Goal: Task Accomplishment & Management: Manage account settings

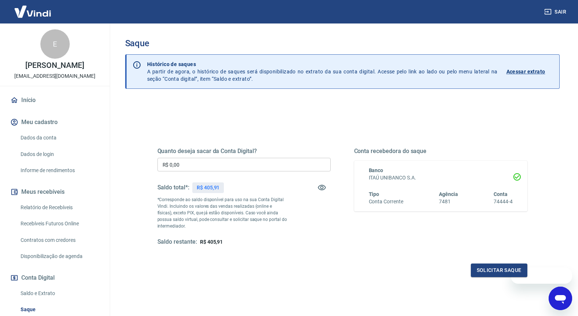
click at [254, 162] on input "R$ 0,00" at bounding box center [244, 165] width 173 height 14
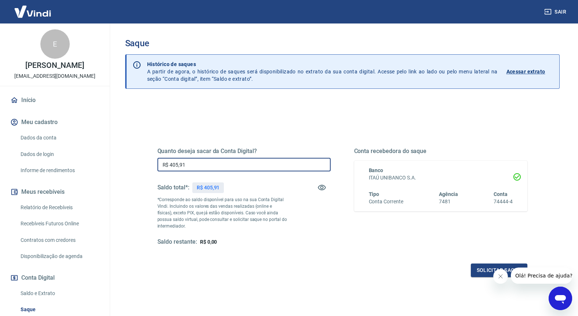
type input "R$ 405,91"
click at [498, 271] on button "Fechar mensagem da empresa" at bounding box center [501, 276] width 15 height 15
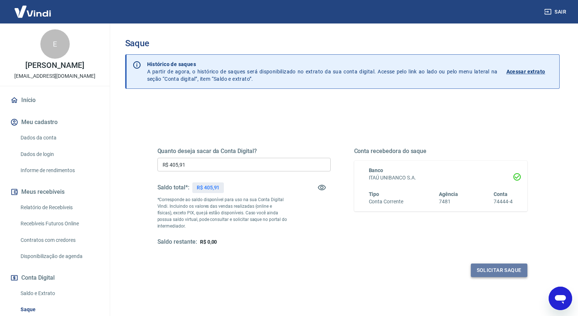
click at [499, 274] on button "Solicitar saque" at bounding box center [499, 271] width 57 height 14
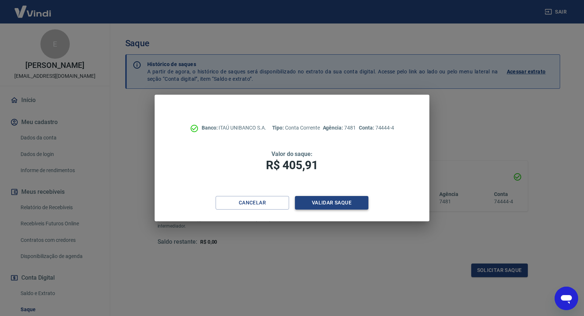
click at [319, 202] on button "Validar saque" at bounding box center [331, 203] width 73 height 14
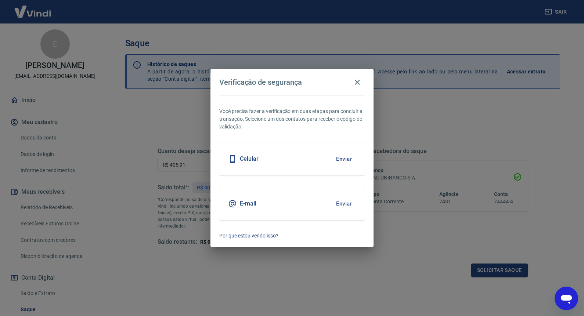
click at [342, 202] on button "Enviar" at bounding box center [344, 203] width 24 height 15
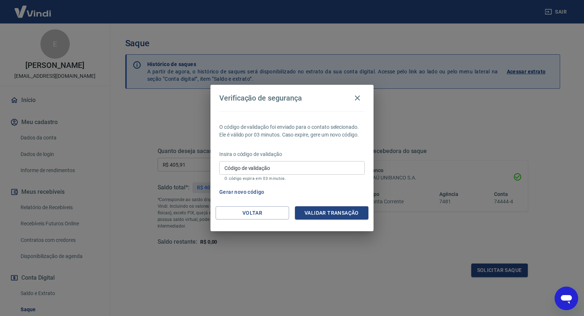
click at [285, 166] on input "Código de validação" at bounding box center [291, 168] width 145 height 14
type input "947759"
click at [330, 215] on button "Validar transação" at bounding box center [331, 213] width 73 height 14
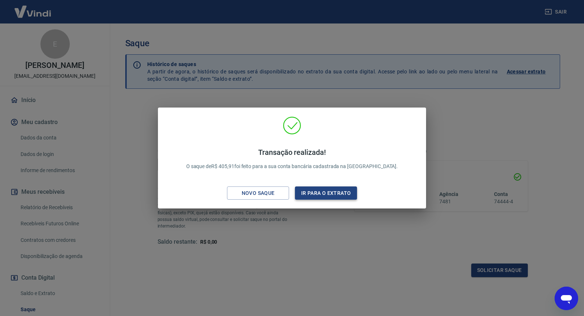
click at [323, 191] on button "Ir para o extrato" at bounding box center [326, 194] width 62 height 14
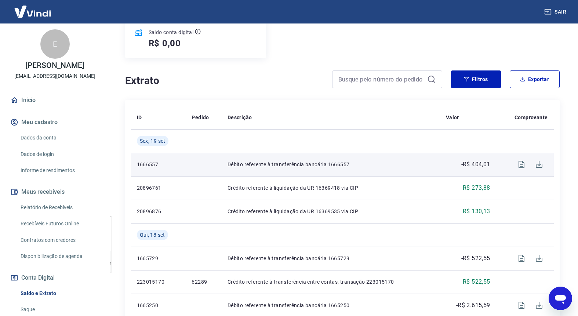
scroll to position [197, 0]
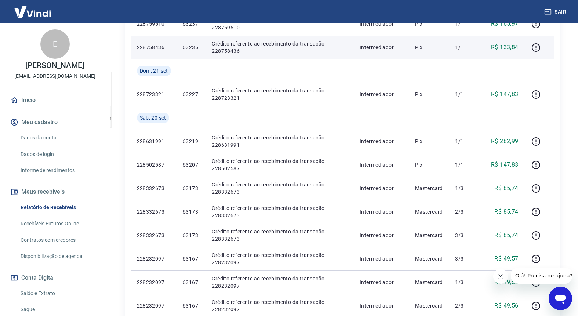
scroll to position [254, 0]
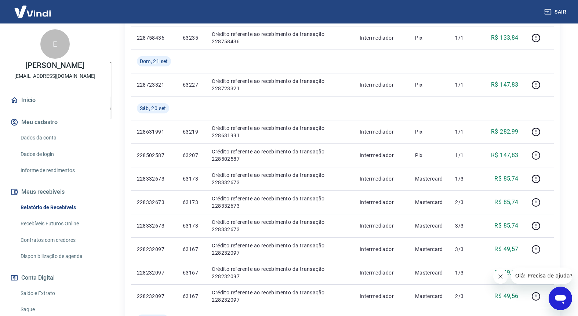
click at [498, 277] on icon "Fechar mensagem da empresa" at bounding box center [501, 277] width 6 height 6
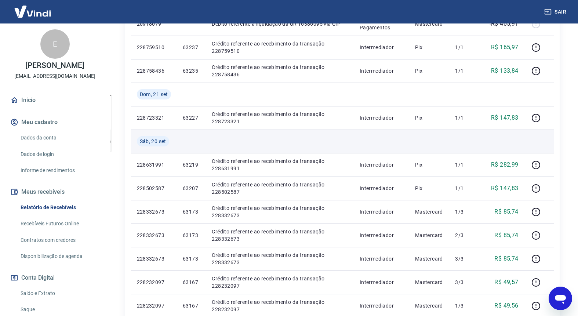
scroll to position [0, 0]
